Goal: Navigation & Orientation: Find specific page/section

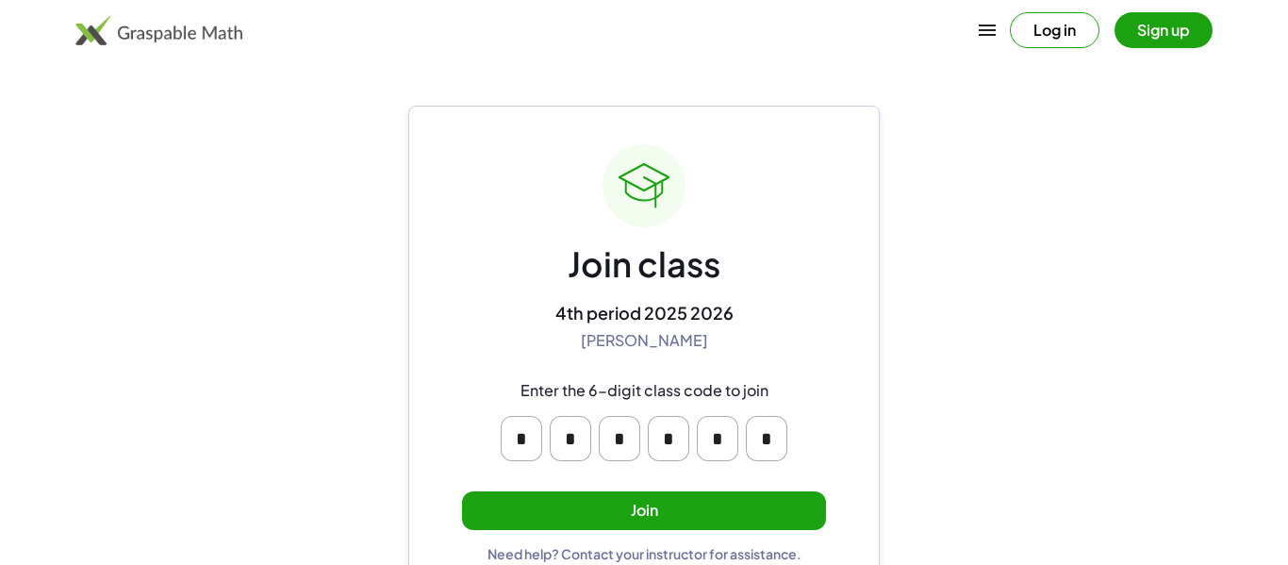
scroll to position [36, 0]
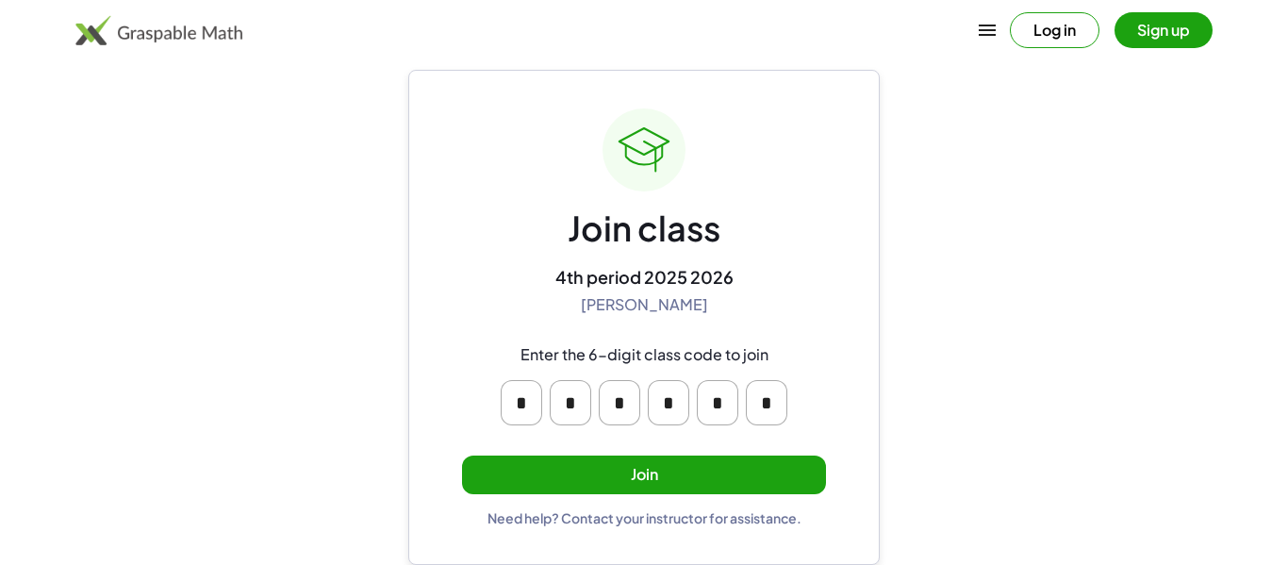
click at [1047, 35] on button "Log in" at bounding box center [1055, 30] width 90 height 36
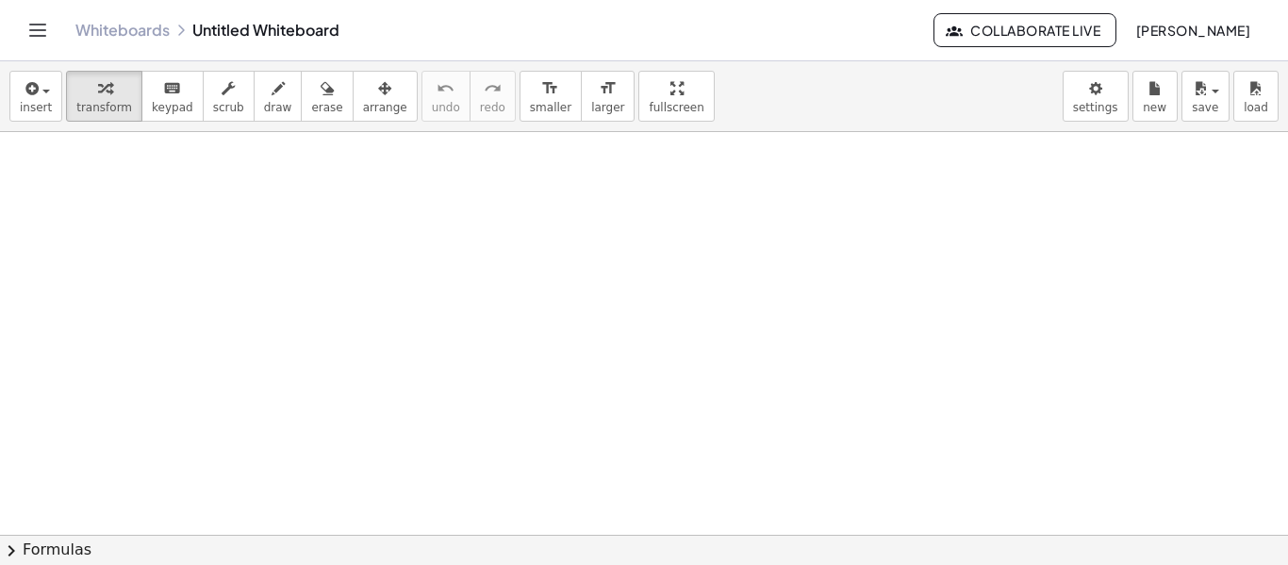
click at [960, 32] on span "Collaborate Live" at bounding box center [1025, 30] width 151 height 17
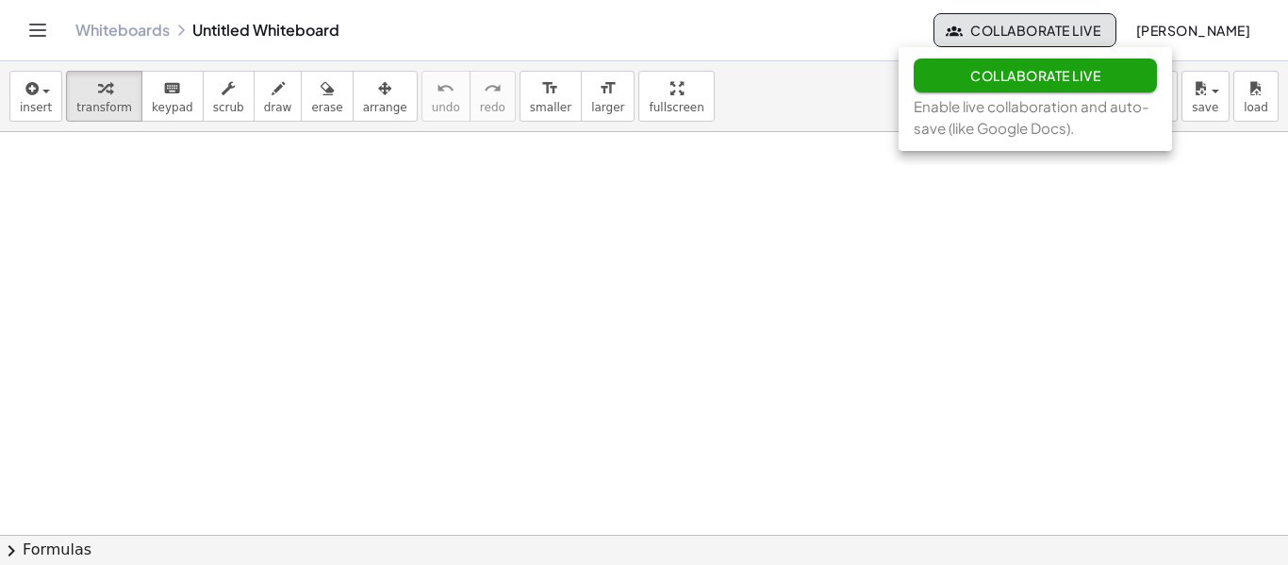
click at [970, 70] on span "Collaborate Live" at bounding box center [1035, 75] width 130 height 17
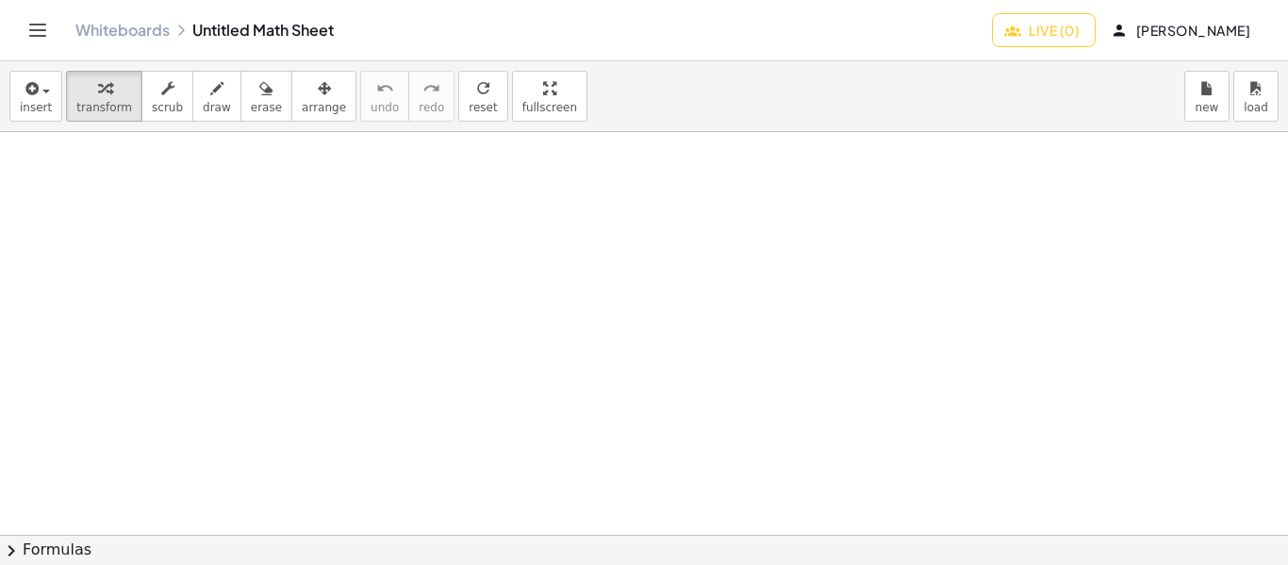
scroll to position [24, 0]
click at [1019, 25] on span "Live (0)" at bounding box center [1044, 30] width 72 height 17
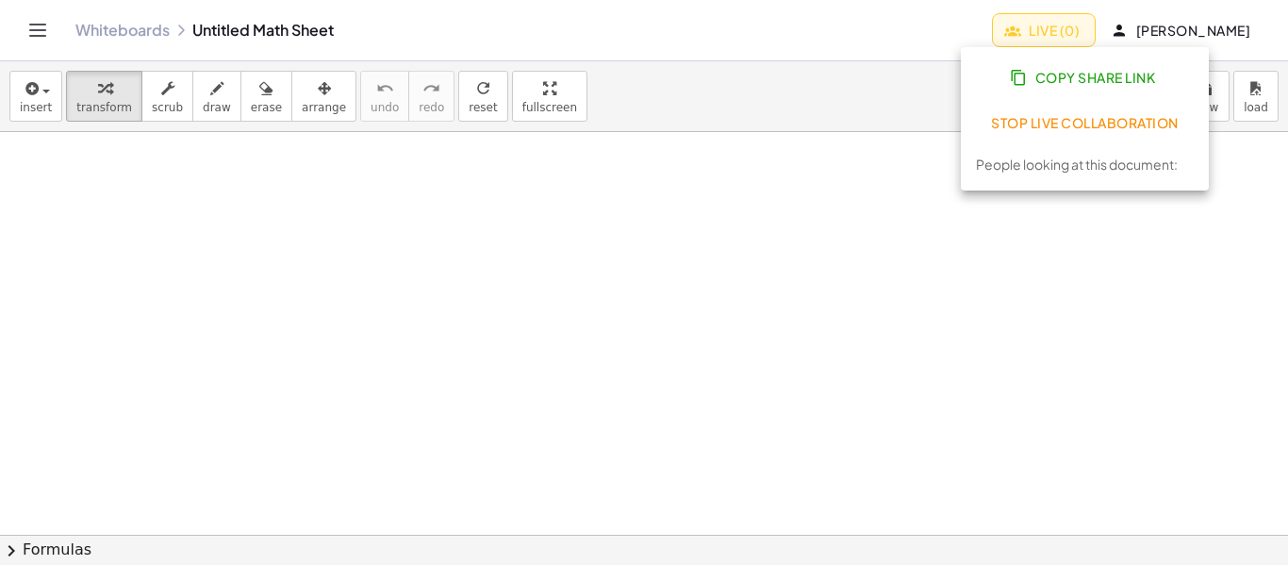
click at [918, 71] on div "insert select one: Math Expression Function Text transform scrub draw erase arr…" at bounding box center [644, 96] width 1288 height 71
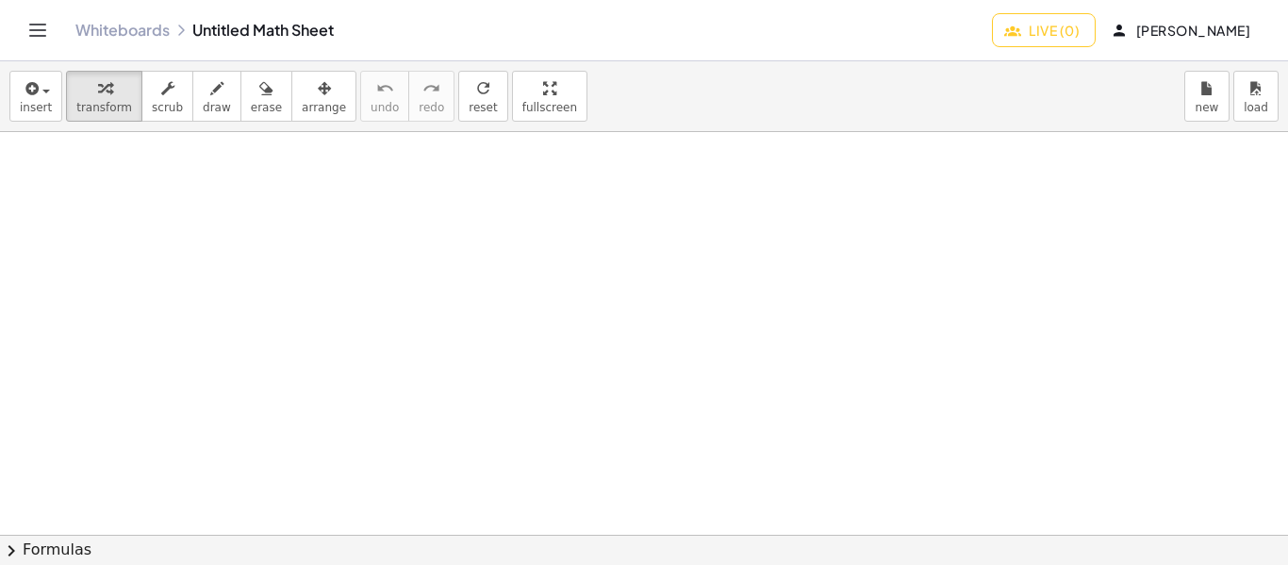
click at [37, 27] on icon "Toggle navigation" at bounding box center [37, 30] width 23 height 23
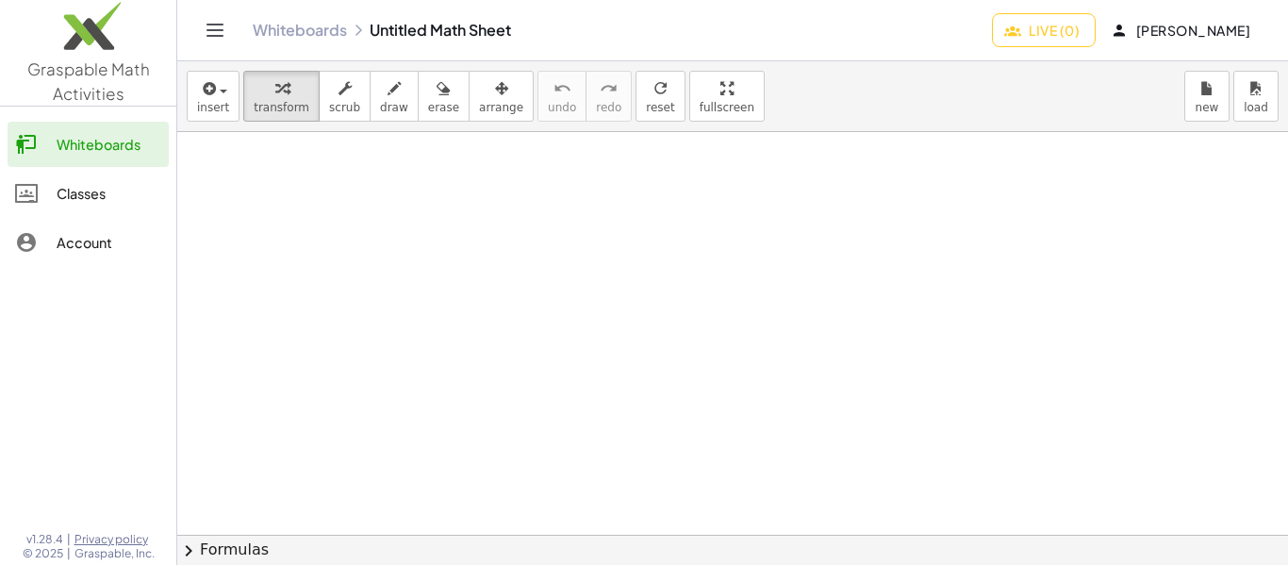
click at [97, 198] on div "Classes" at bounding box center [109, 193] width 105 height 23
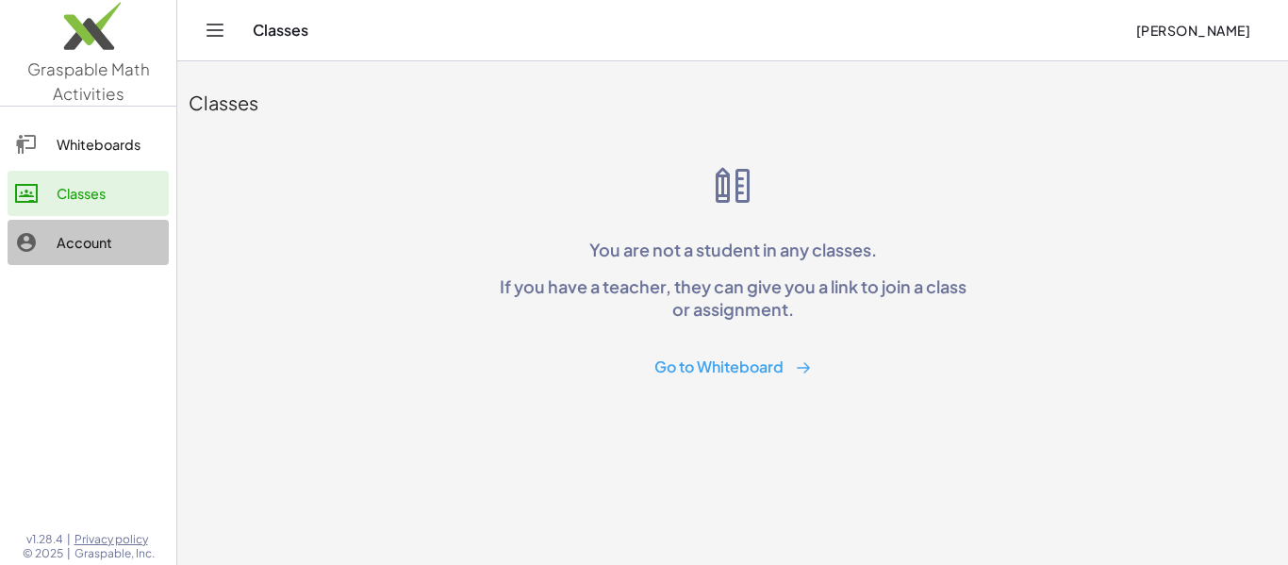
click at [149, 240] on div "Account" at bounding box center [109, 242] width 105 height 23
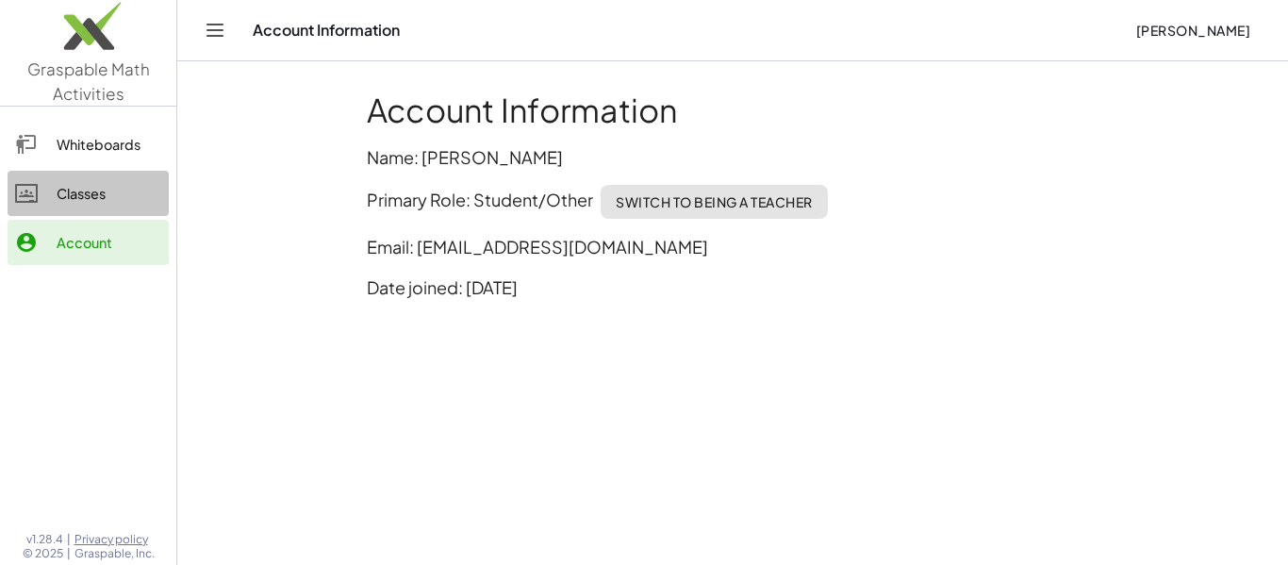
click at [71, 174] on link "Classes" at bounding box center [88, 193] width 161 height 45
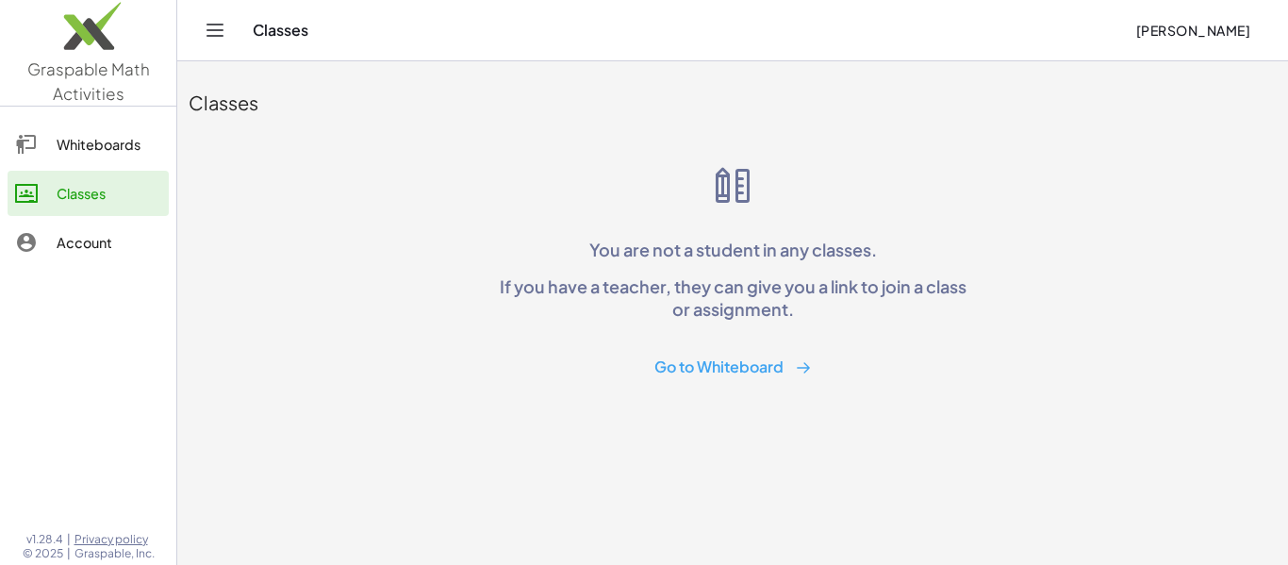
click at [79, 157] on link "Whiteboards" at bounding box center [88, 144] width 161 height 45
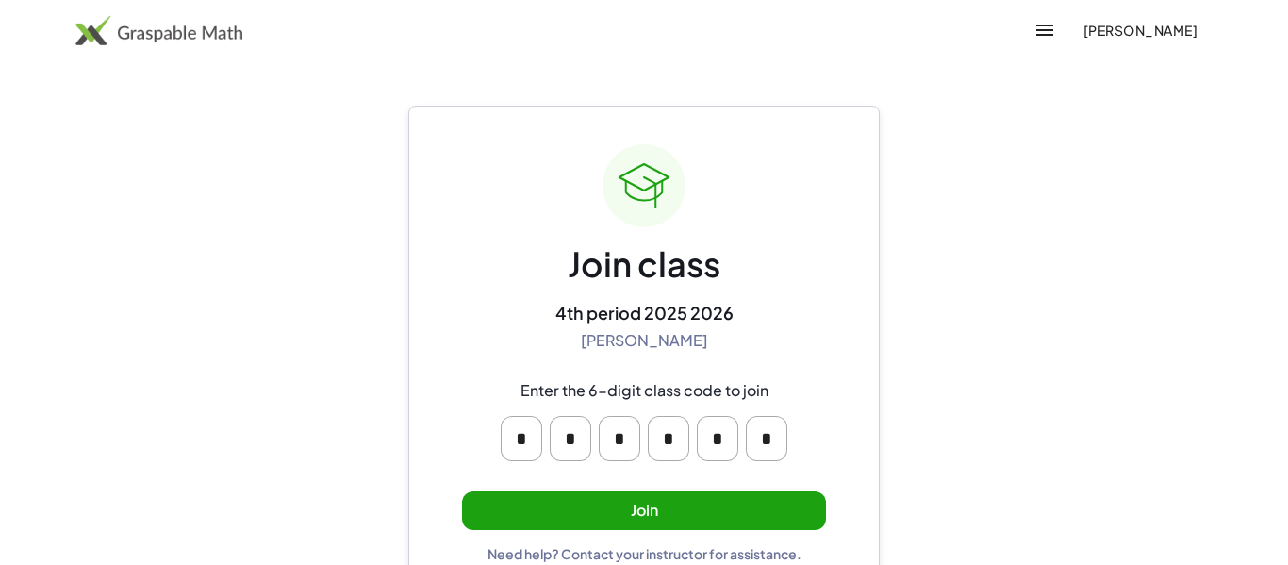
scroll to position [36, 0]
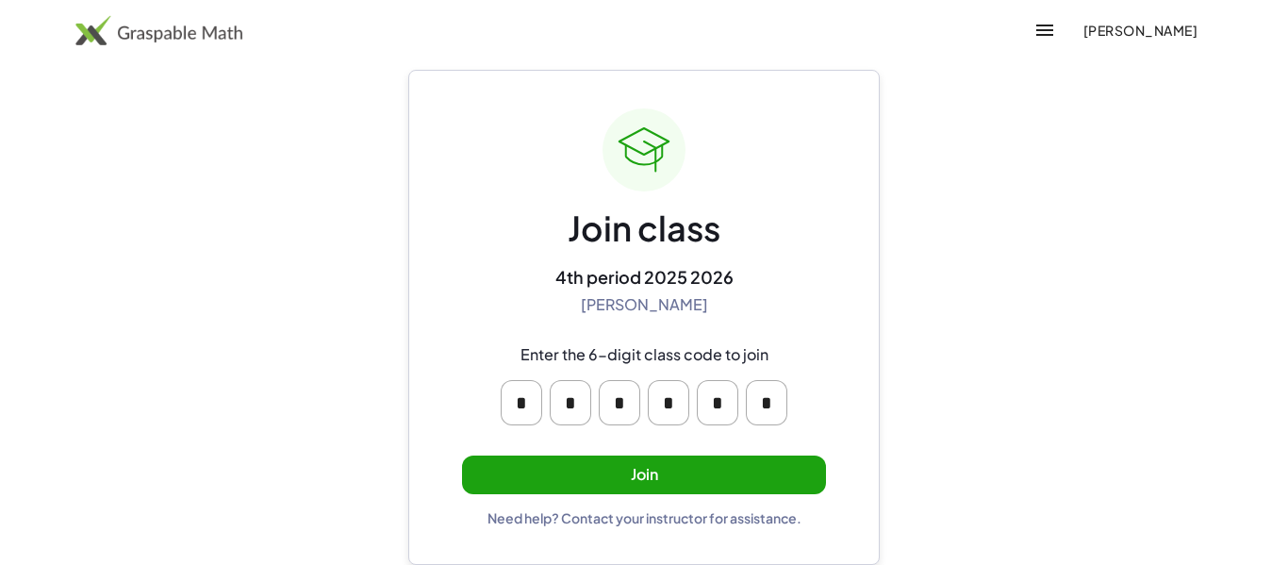
click at [719, 481] on button "Join" at bounding box center [644, 474] width 364 height 39
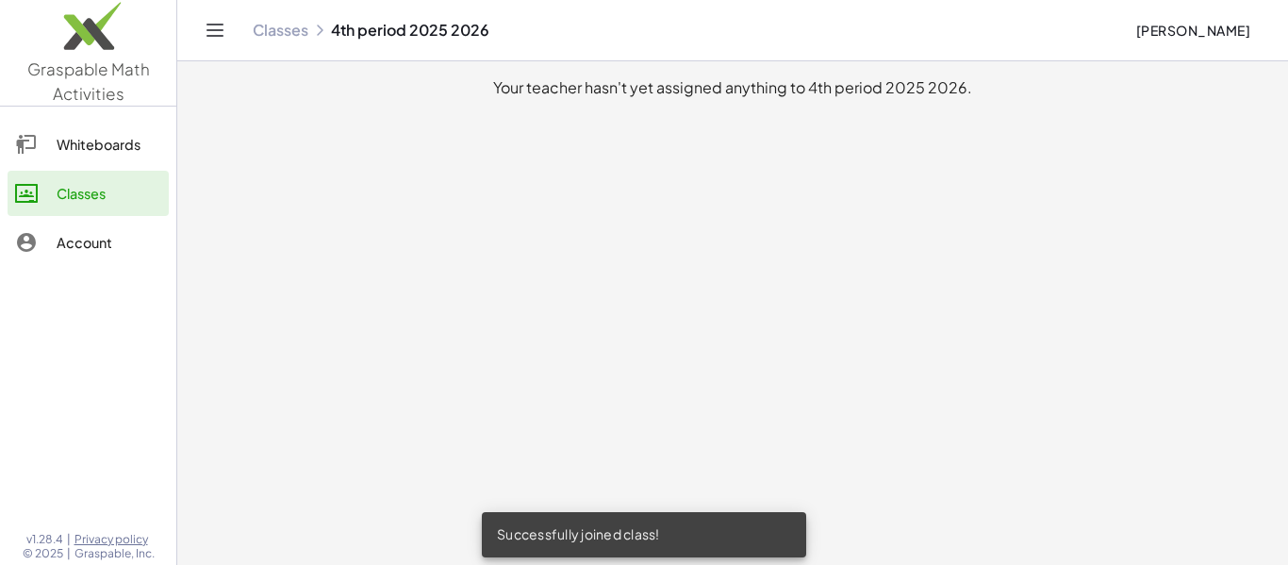
click at [76, 237] on div "Account" at bounding box center [109, 242] width 105 height 23
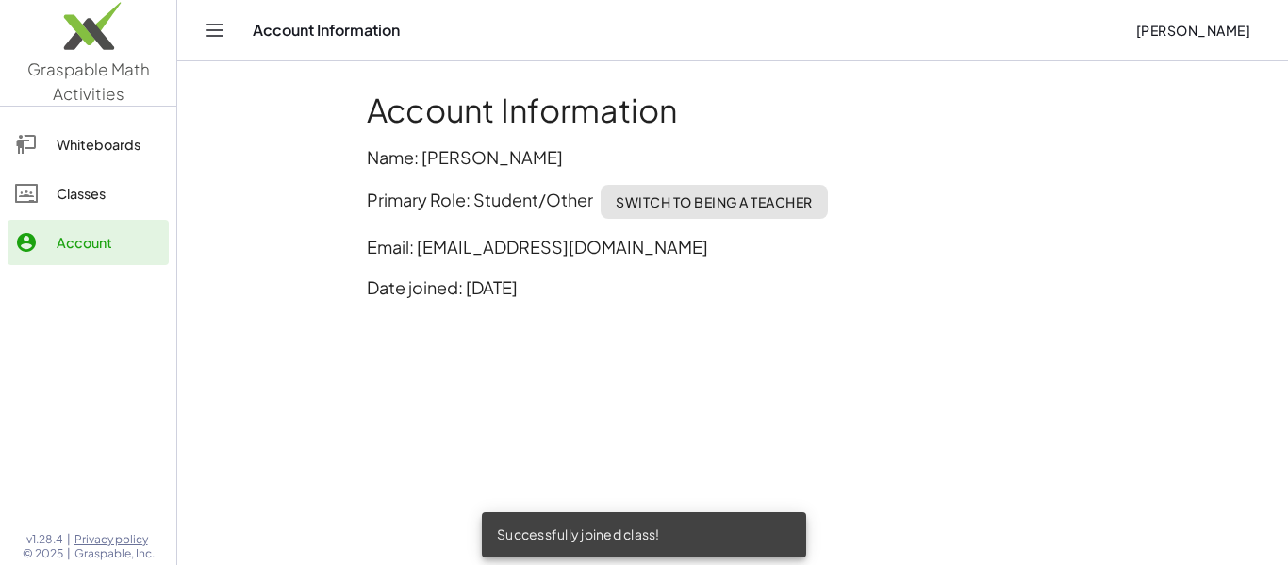
click at [89, 159] on link "Whiteboards" at bounding box center [88, 144] width 161 height 45
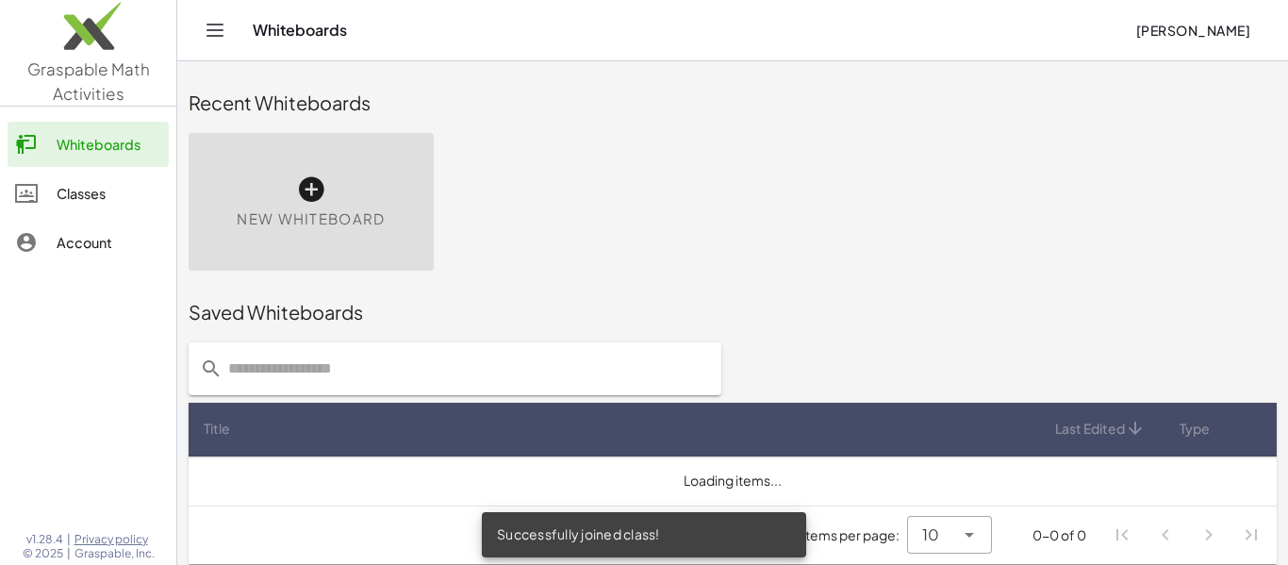
click at [91, 195] on div "Classes" at bounding box center [109, 193] width 105 height 23
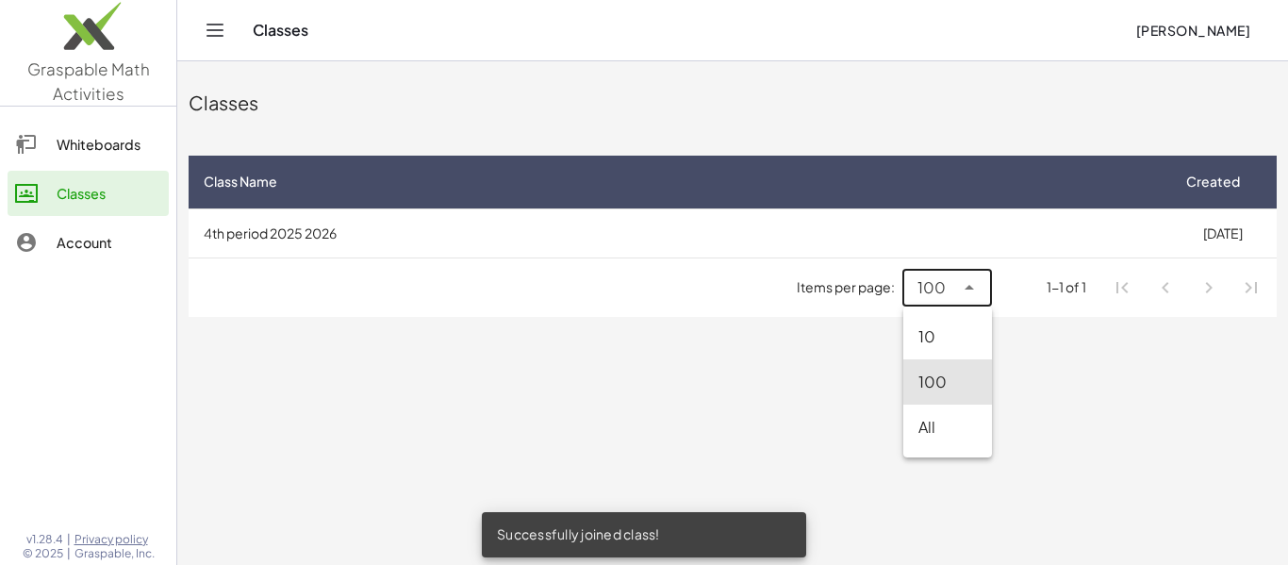
click at [963, 290] on icon at bounding box center [969, 287] width 23 height 23
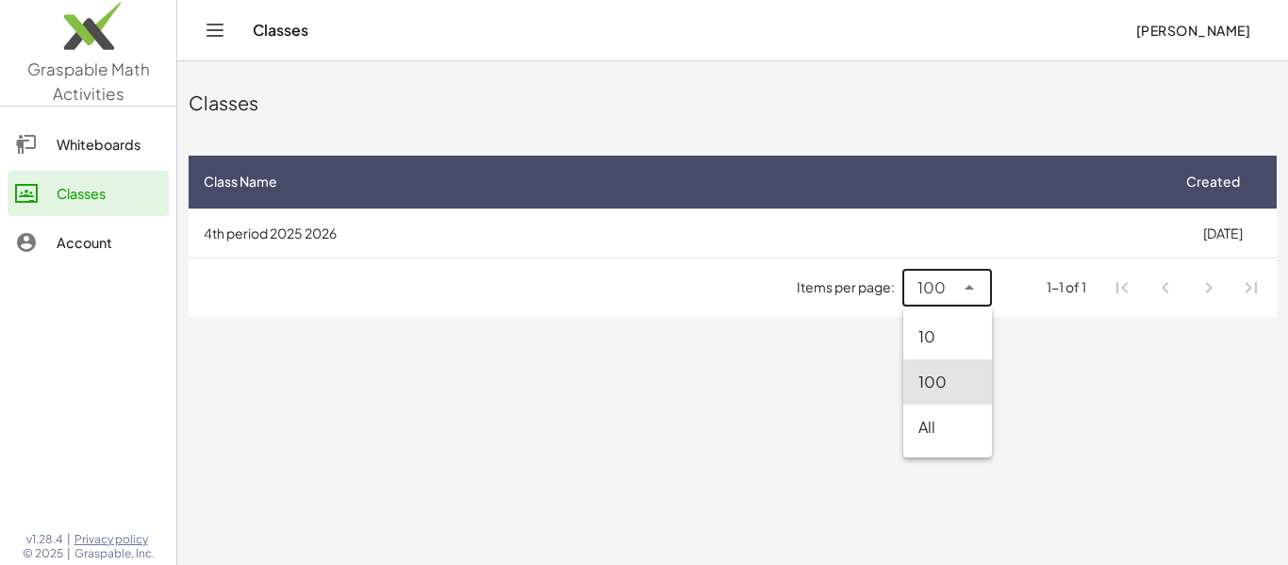
click at [927, 438] on div "All" at bounding box center [947, 427] width 89 height 45
click at [954, 289] on div at bounding box center [967, 288] width 26 height 38
click at [951, 365] on div "100" at bounding box center [952, 381] width 77 height 45
click at [937, 300] on div "100 ***" at bounding box center [927, 288] width 51 height 38
click at [931, 322] on div "10" at bounding box center [947, 336] width 89 height 45
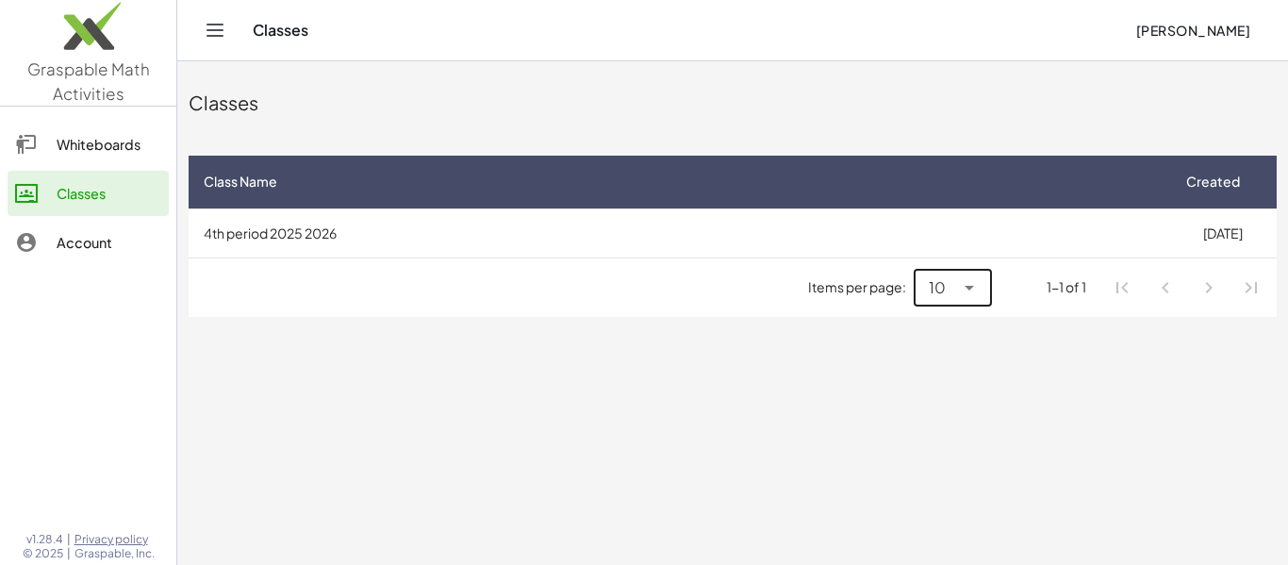
click at [957, 273] on div at bounding box center [967, 288] width 26 height 38
click at [948, 385] on div "100" at bounding box center [953, 382] width 47 height 23
type input "***"
